Goal: Download file/media

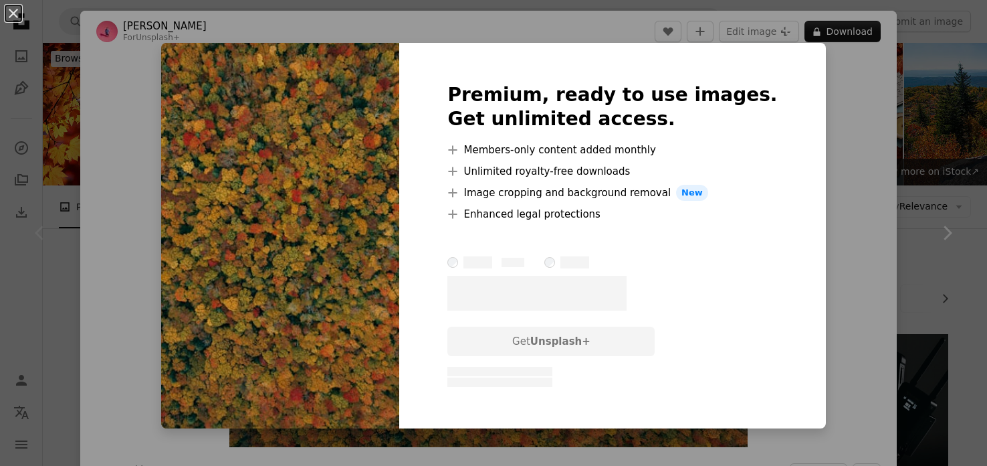
scroll to position [239, 0]
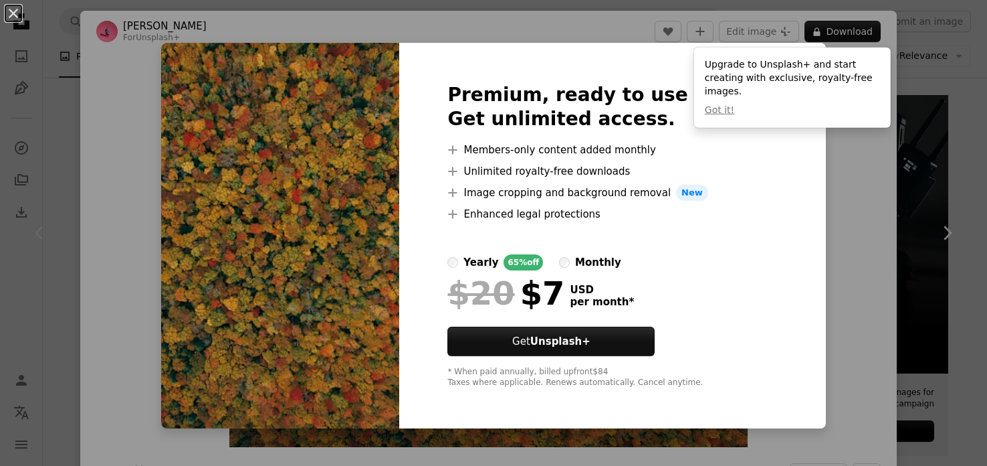
click at [964, 118] on div "An X shape Premium, ready to use images. Get unlimited access. A plus sign Memb…" at bounding box center [493, 233] width 987 height 466
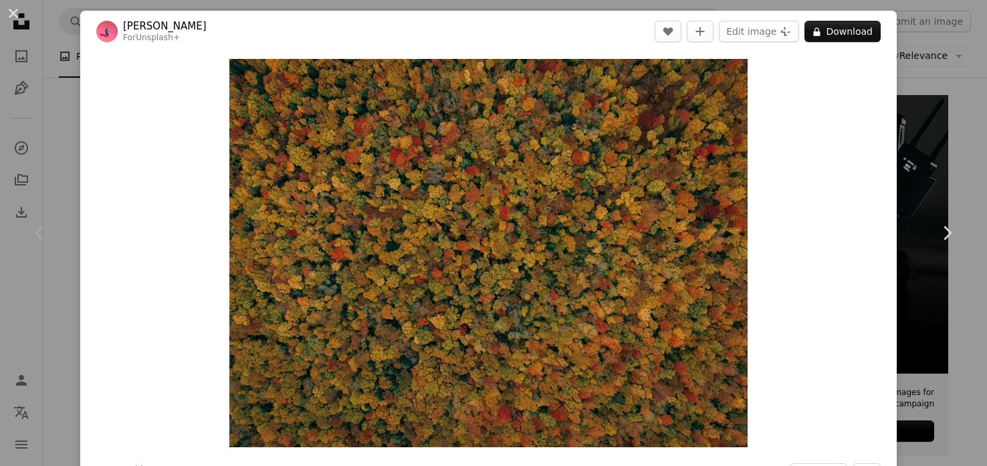
click at [964, 118] on div "An X shape Chevron left Chevron right [PERSON_NAME] For Unsplash+ A heart A plu…" at bounding box center [493, 233] width 987 height 466
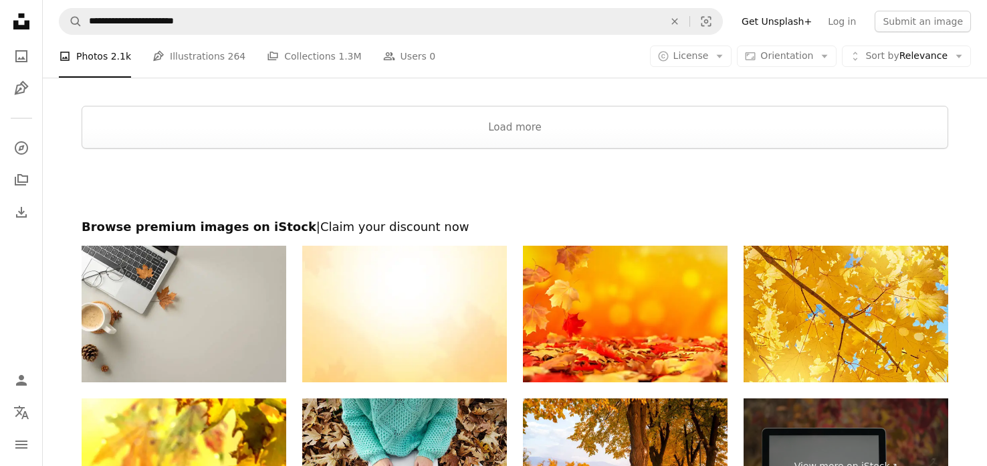
scroll to position [2866, 0]
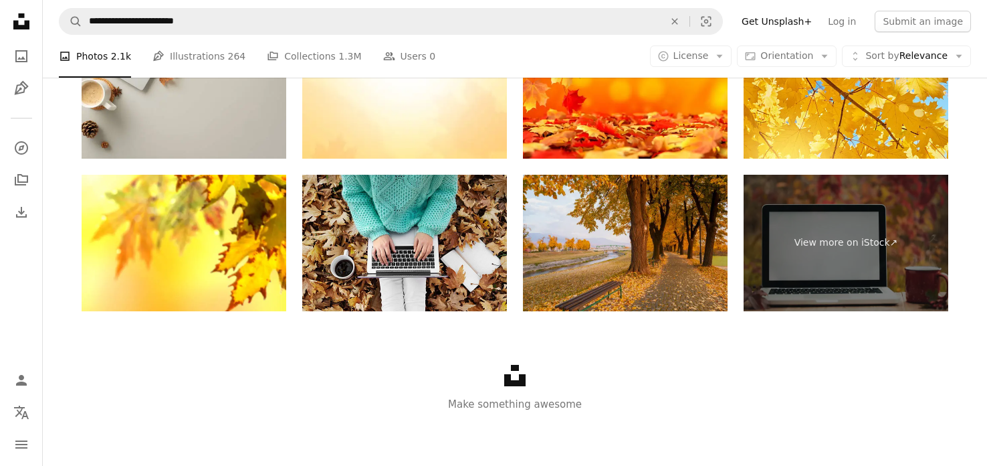
click at [661, 260] on img at bounding box center [625, 243] width 205 height 136
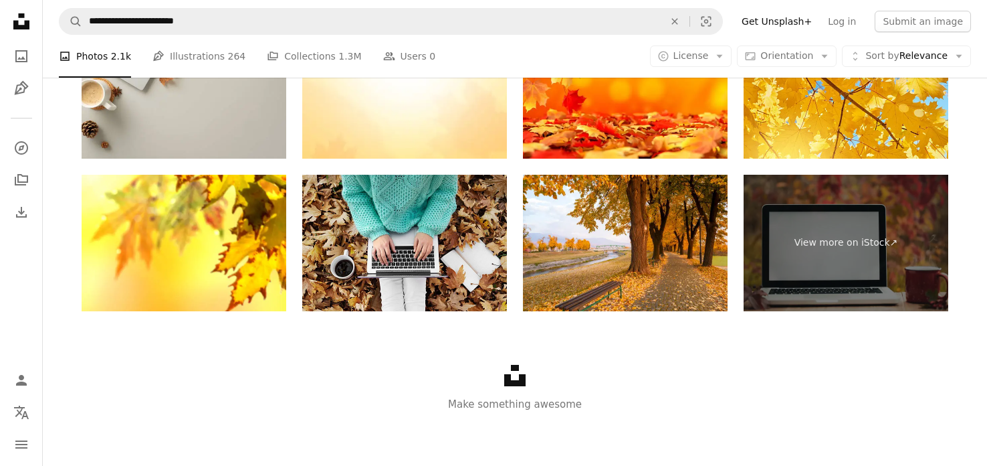
click at [19, 29] on icon "Unsplash logo Unsplash Home" at bounding box center [21, 21] width 27 height 27
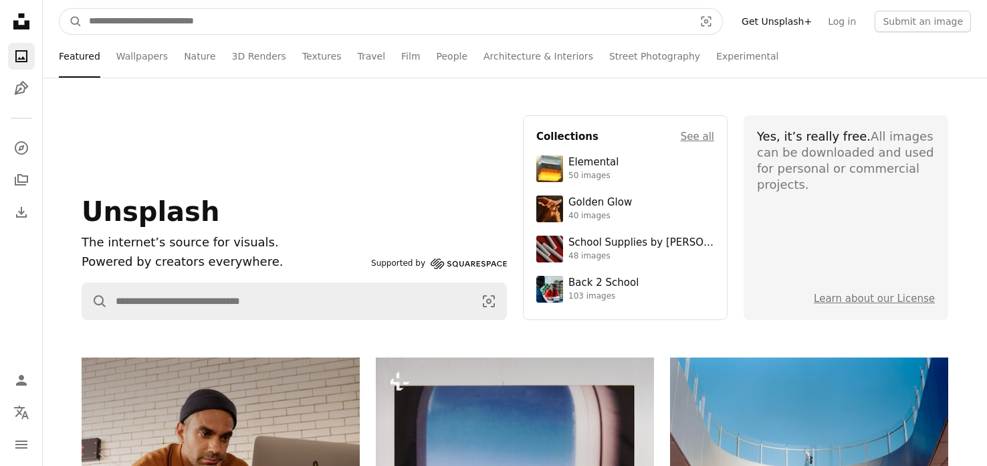
click at [223, 17] on input "Find visuals sitewide" at bounding box center [386, 21] width 608 height 25
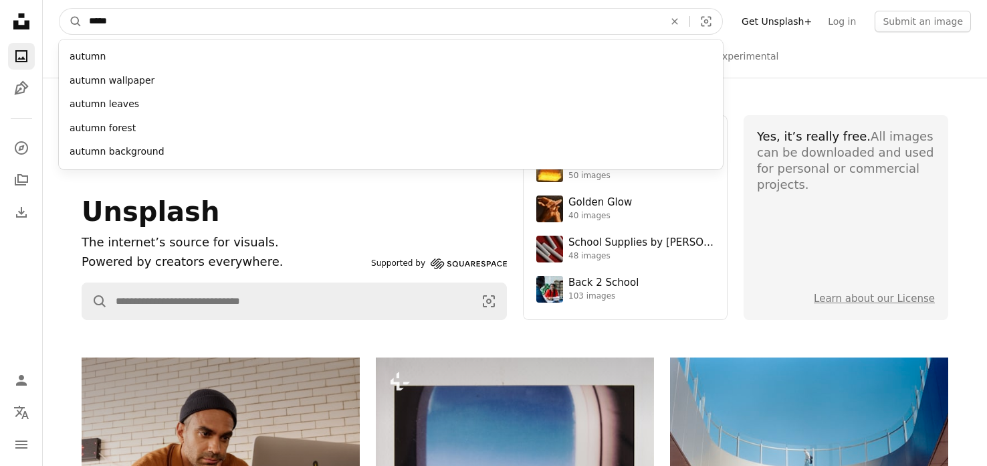
type input "******"
click button "A magnifying glass" at bounding box center [71, 21] width 23 height 25
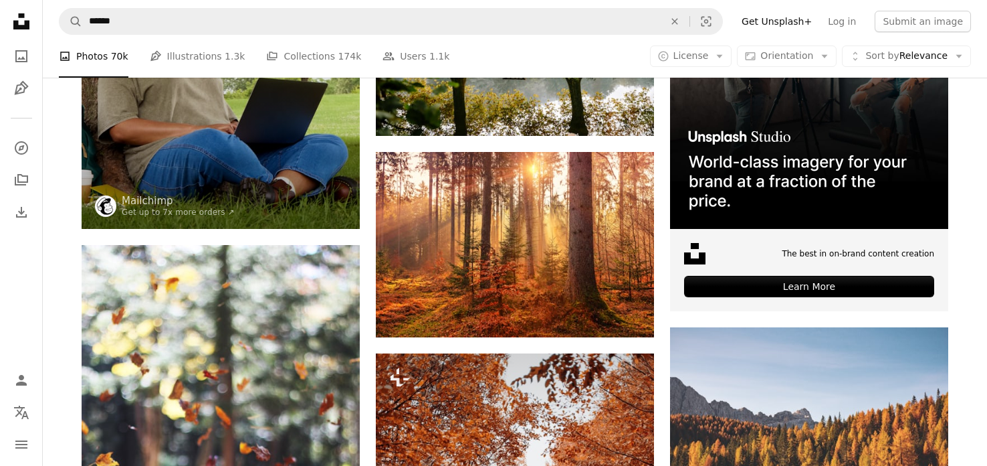
scroll to position [387, 0]
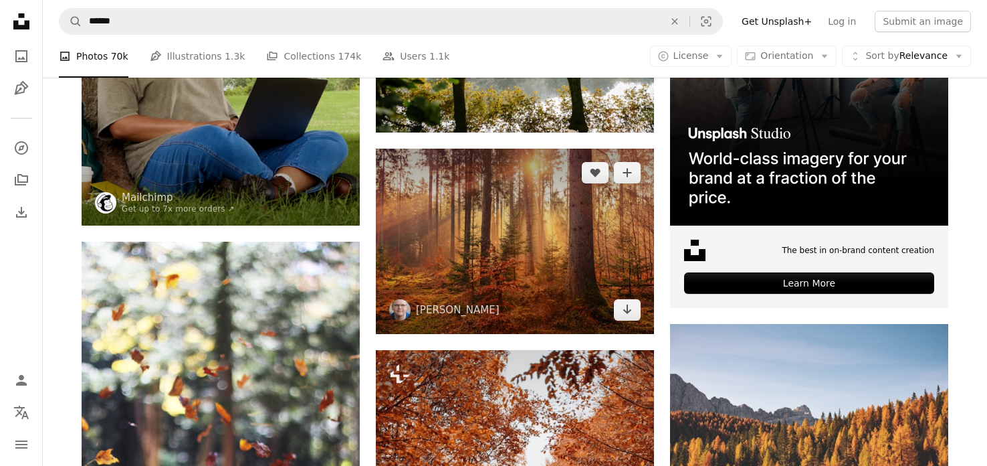
click at [493, 245] on img at bounding box center [515, 240] width 278 height 185
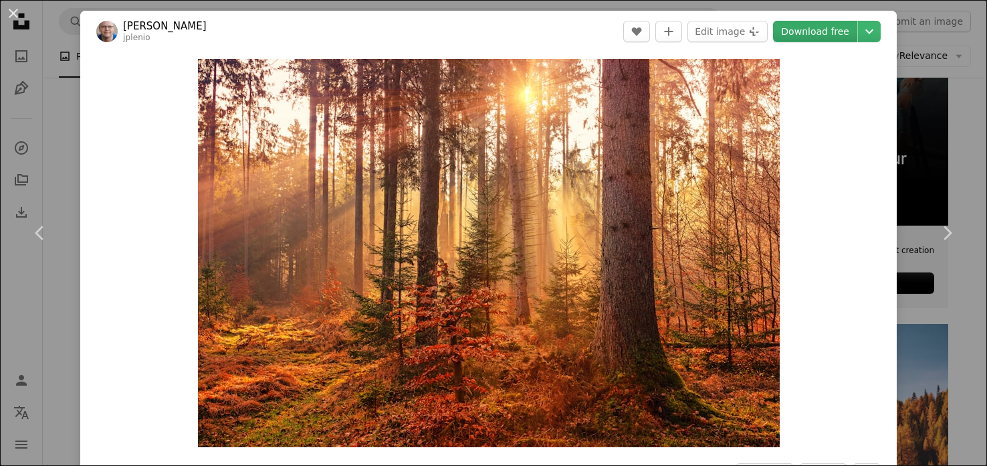
click at [852, 31] on link "Download free" at bounding box center [815, 31] width 84 height 21
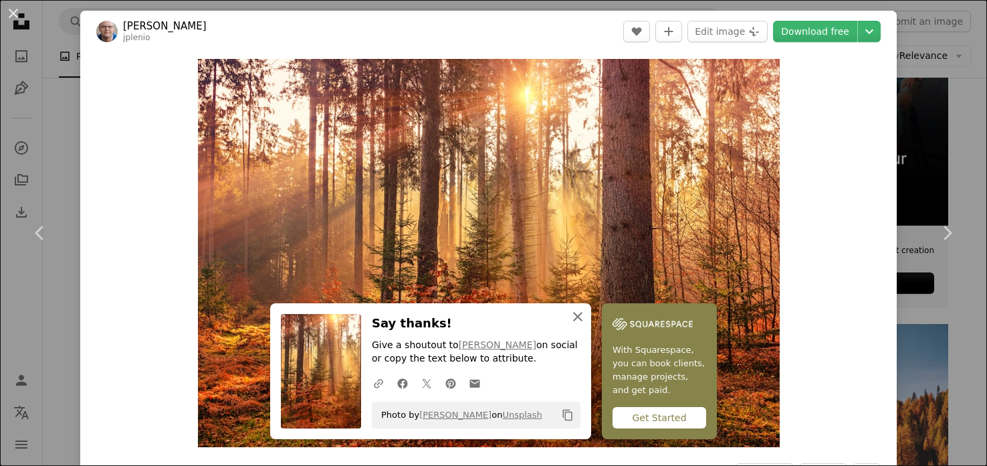
click at [575, 312] on icon "An X shape" at bounding box center [578, 316] width 16 height 16
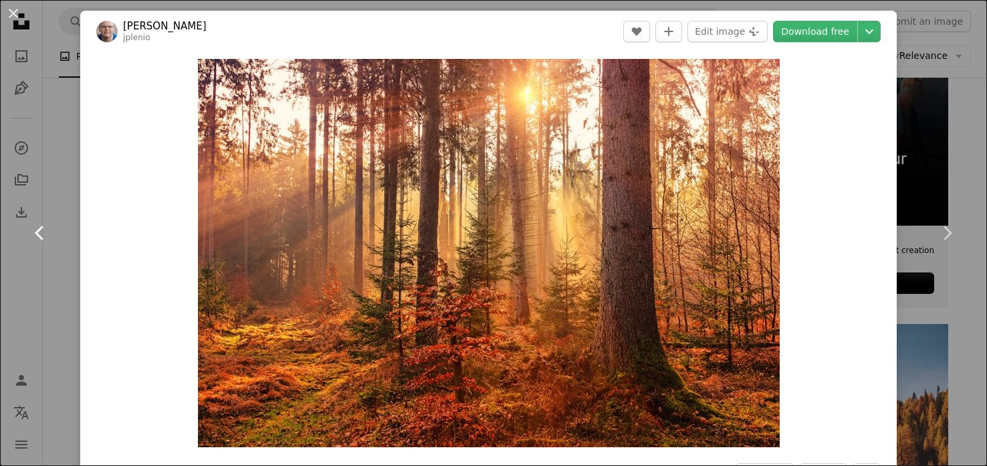
click at [66, 181] on link "Chevron left" at bounding box center [40, 233] width 80 height 128
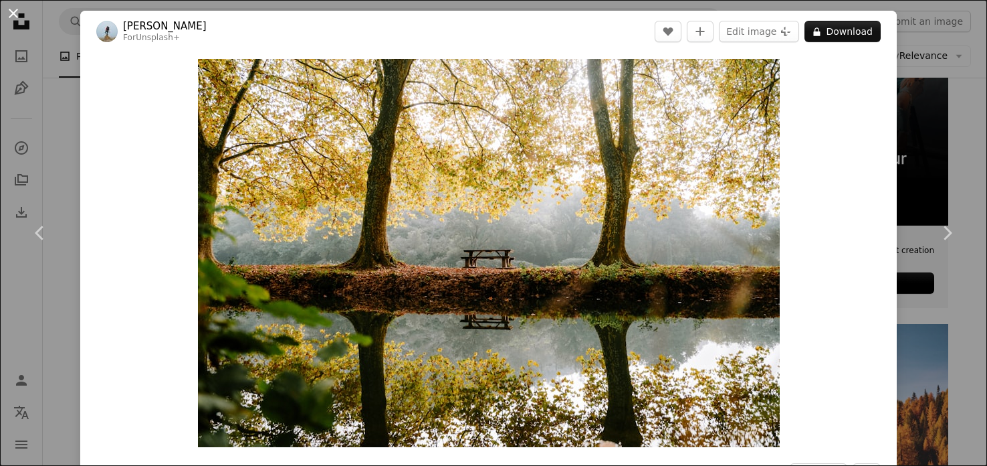
click at [15, 17] on button "An X shape" at bounding box center [13, 13] width 16 height 16
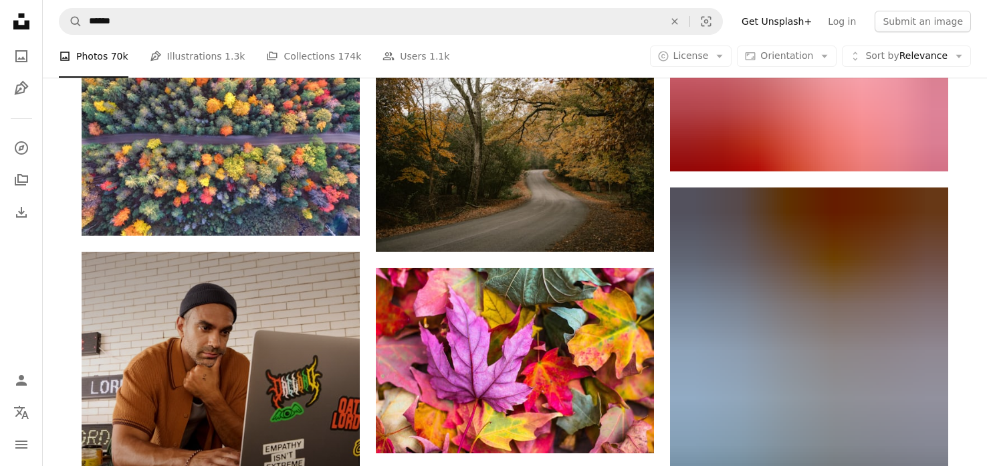
scroll to position [1331, 0]
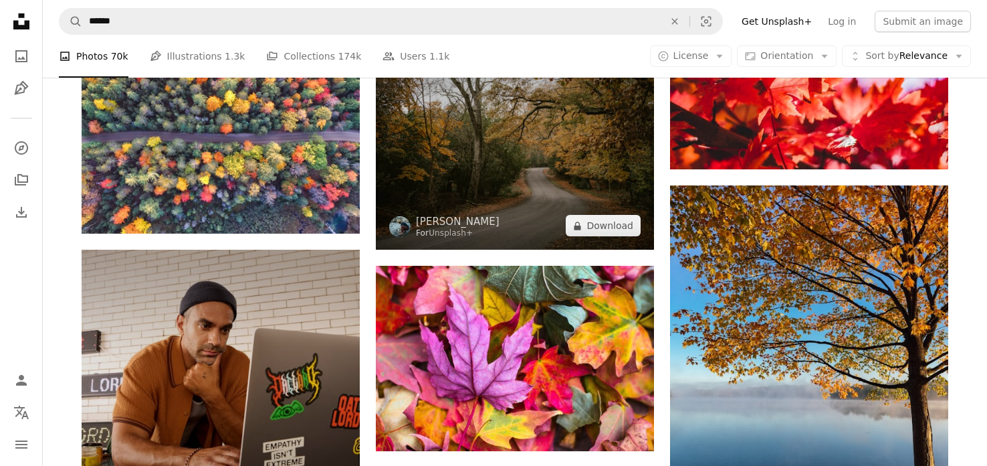
click at [570, 128] on img at bounding box center [515, 145] width 278 height 209
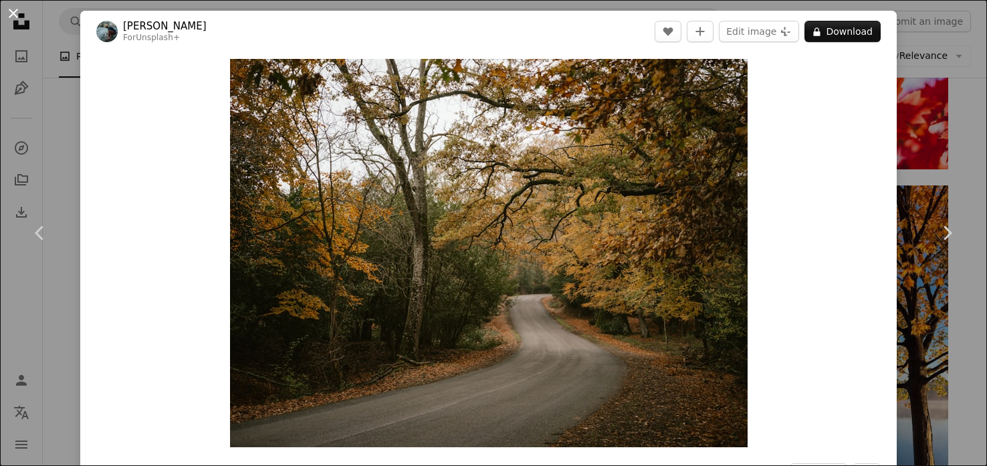
click at [14, 13] on button "An X shape" at bounding box center [13, 13] width 16 height 16
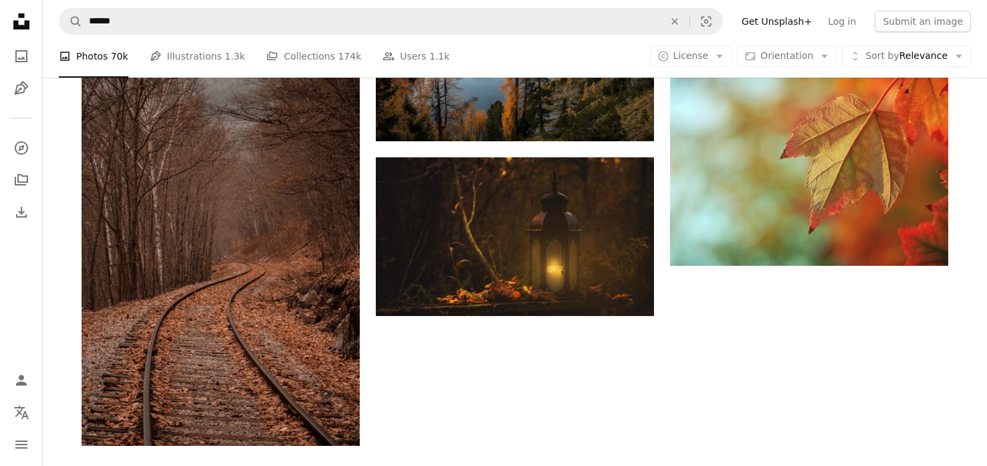
scroll to position [1893, 0]
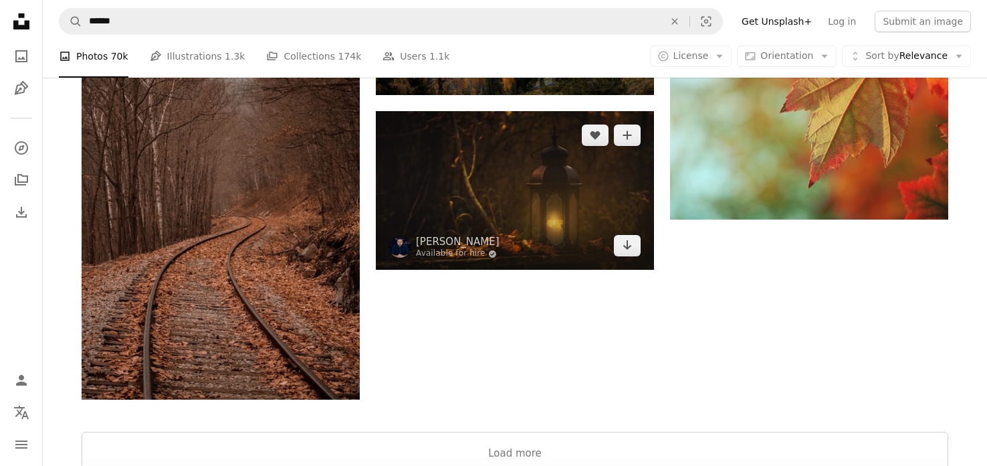
click at [493, 205] on img at bounding box center [515, 190] width 278 height 159
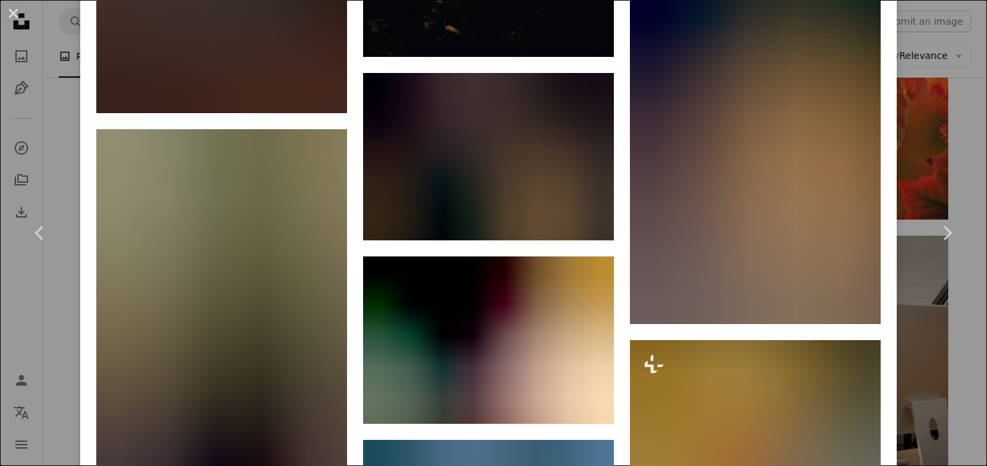
scroll to position [2468, 0]
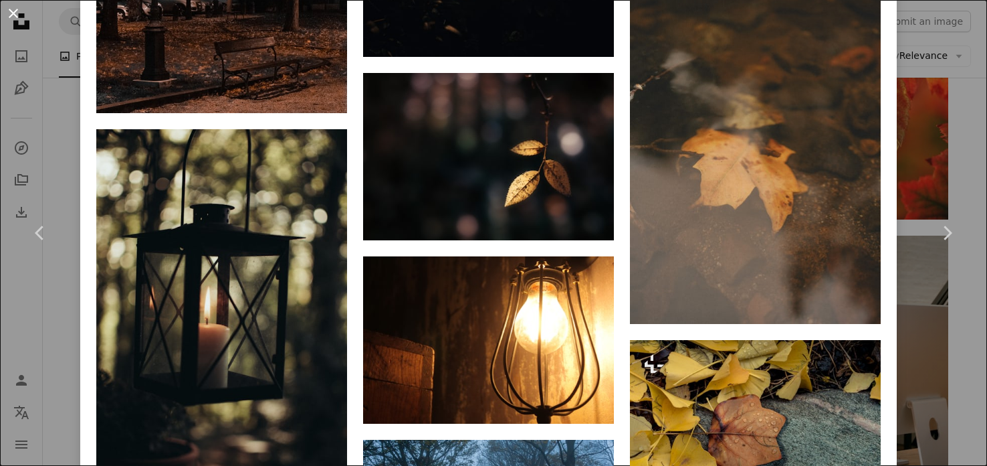
click at [15, 11] on button "An X shape" at bounding box center [13, 13] width 16 height 16
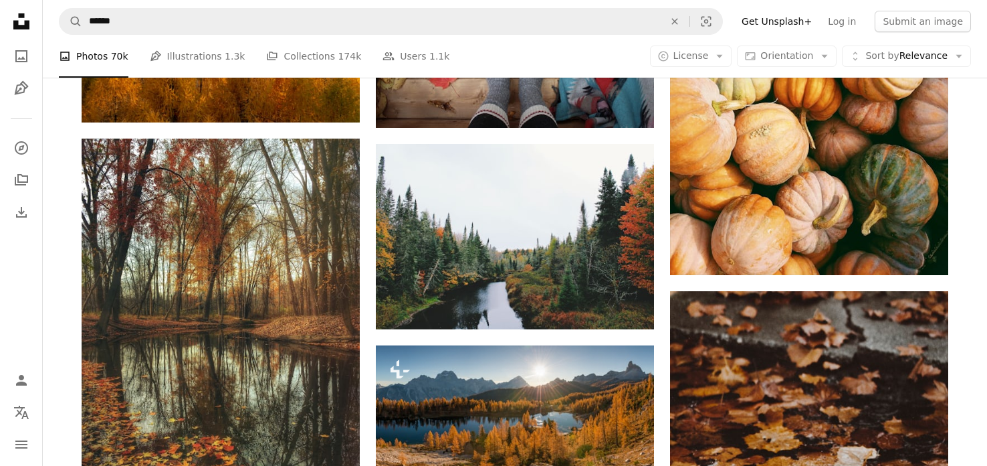
scroll to position [3453, 0]
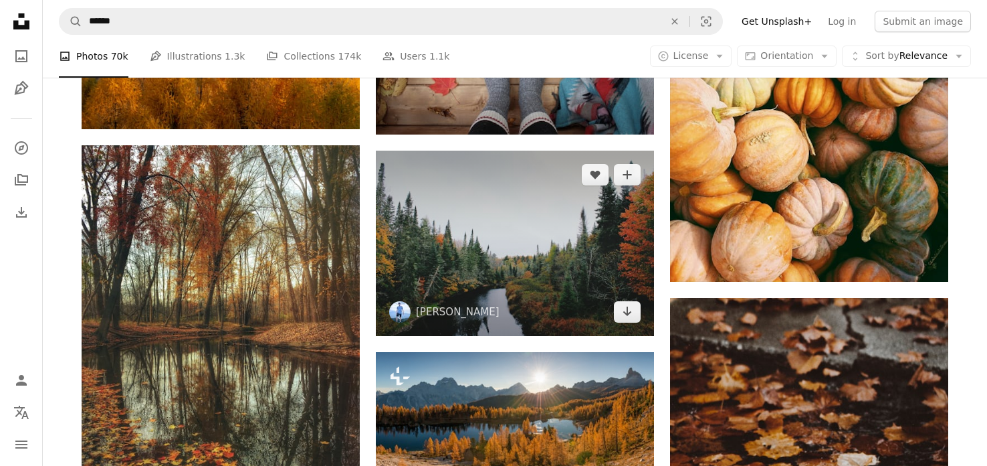
click at [468, 280] on img at bounding box center [515, 243] width 278 height 185
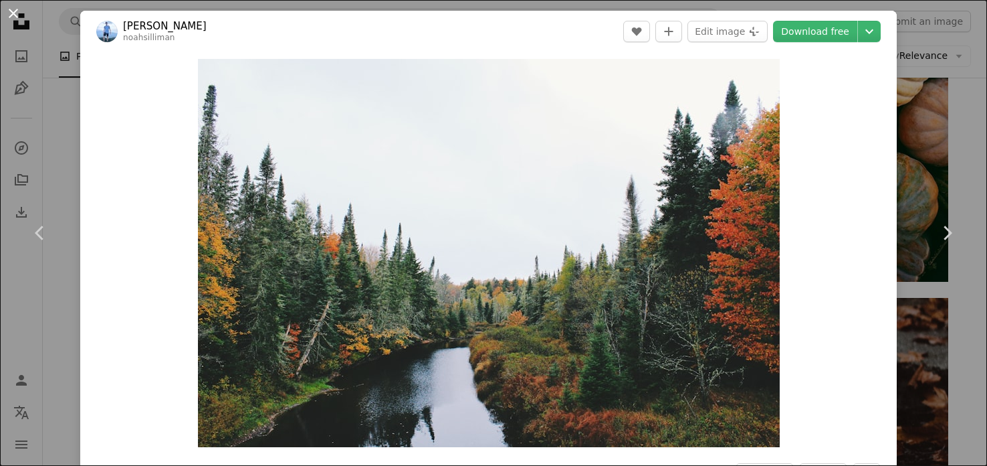
click at [12, 14] on button "An X shape" at bounding box center [13, 13] width 16 height 16
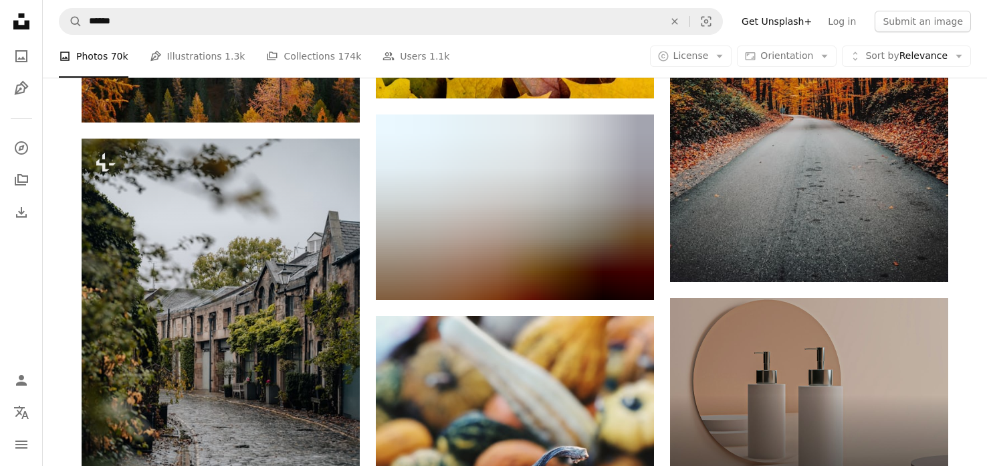
scroll to position [4249, 0]
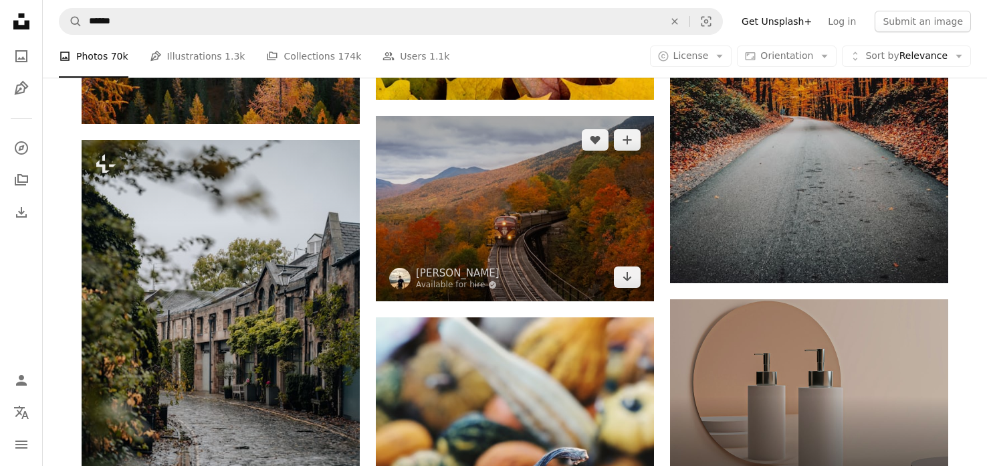
click at [462, 235] on img at bounding box center [515, 208] width 278 height 185
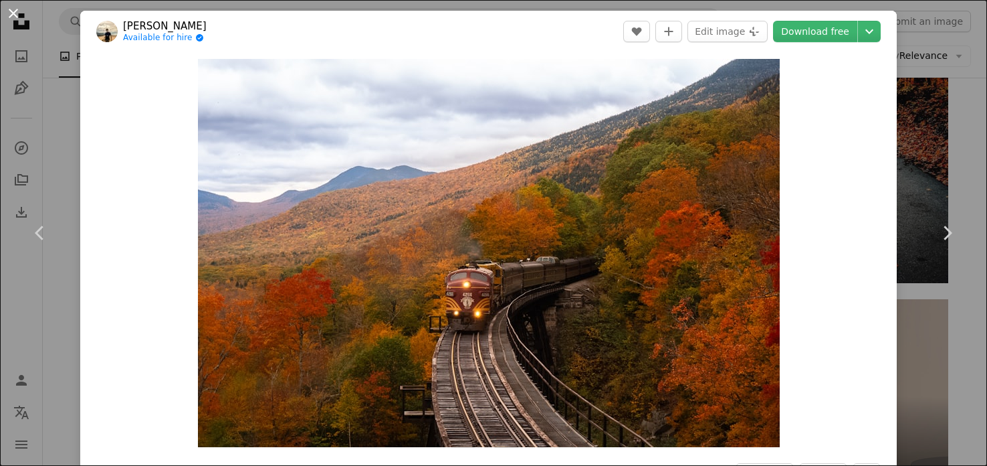
click at [13, 15] on button "An X shape" at bounding box center [13, 13] width 16 height 16
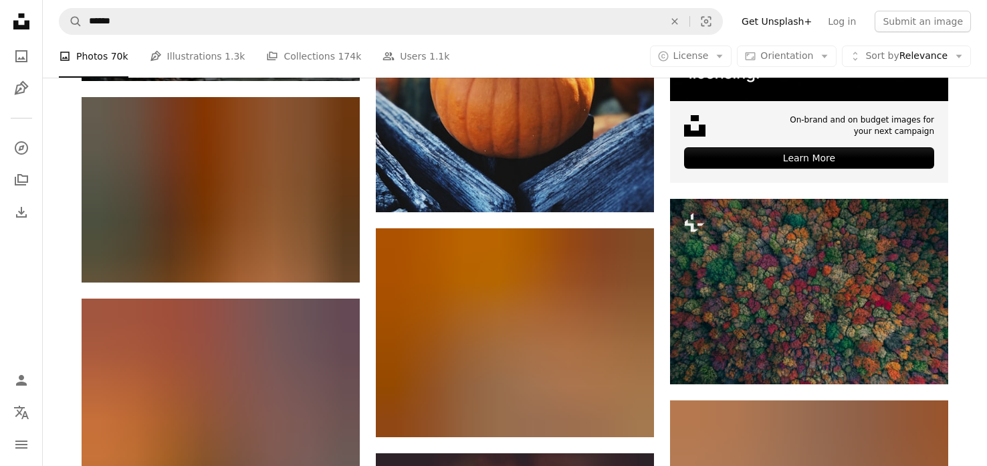
scroll to position [4734, 0]
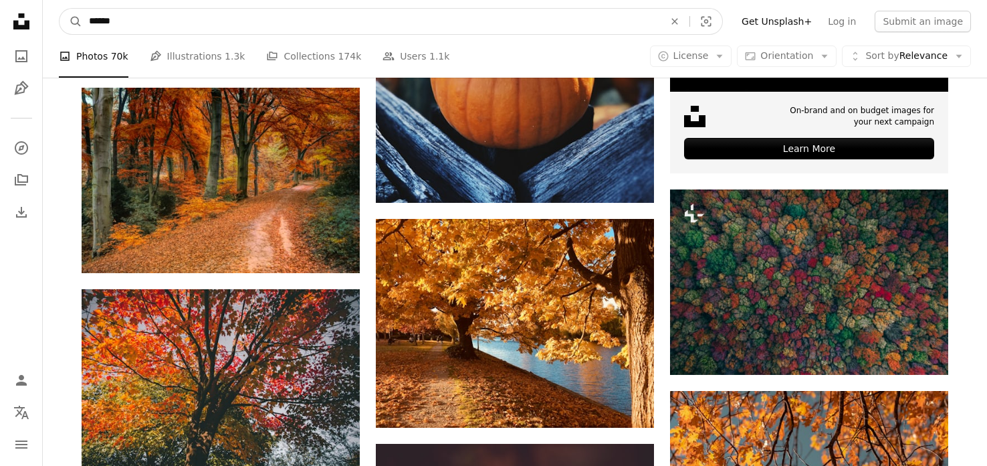
click at [251, 9] on input "******" at bounding box center [371, 21] width 578 height 25
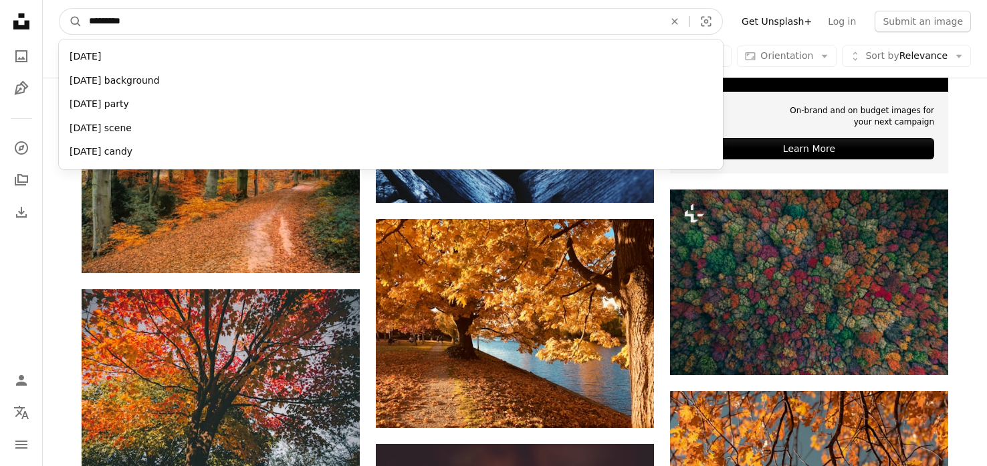
type input "*********"
click at [60, 9] on button "A magnifying glass" at bounding box center [71, 21] width 23 height 25
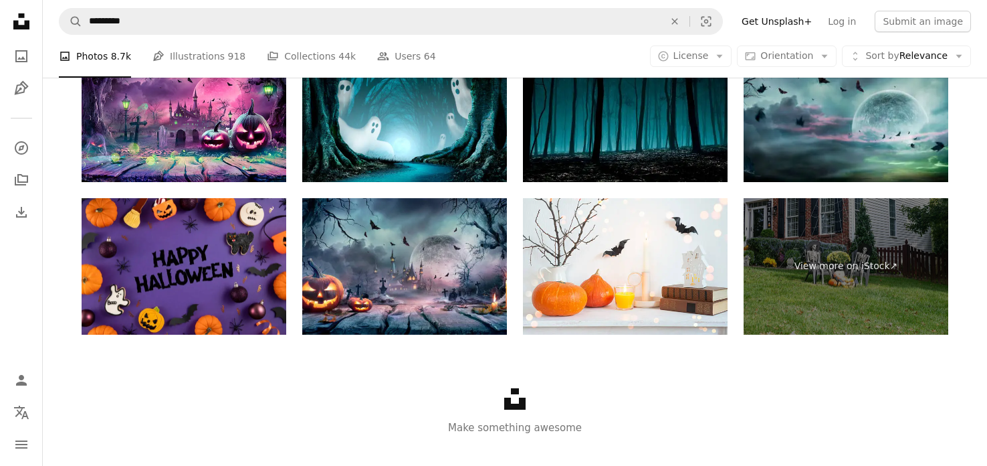
scroll to position [2417, 0]
